Goal: Ask a question

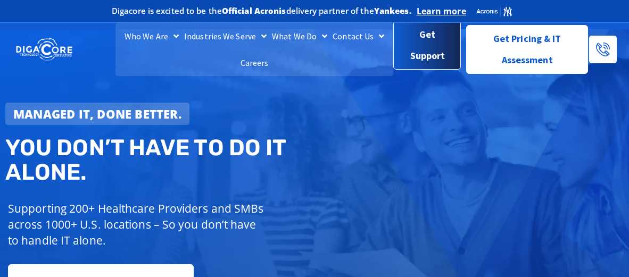
click at [417, 36] on span "Get Support" at bounding box center [427, 45] width 50 height 43
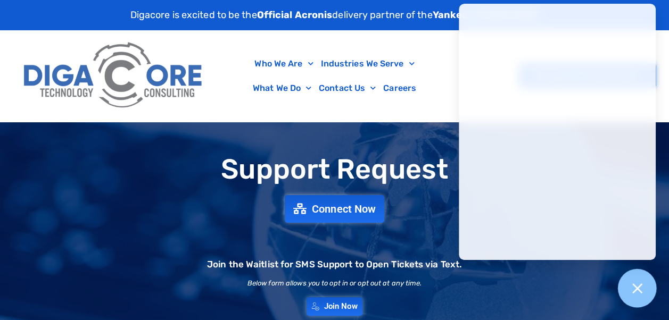
click at [628, 277] on icon at bounding box center [637, 288] width 14 height 14
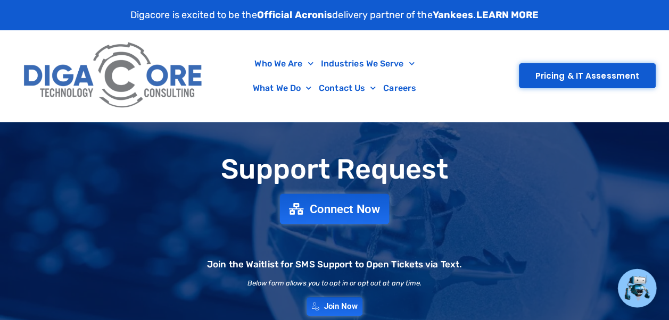
click at [330, 207] on span "Connect Now" at bounding box center [345, 209] width 70 height 12
